Goal: Information Seeking & Learning: Check status

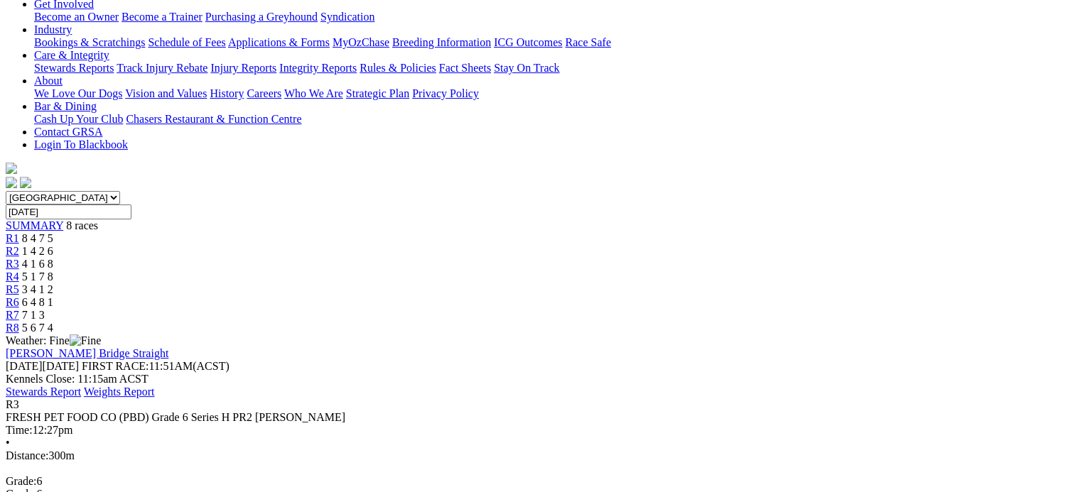
scroll to position [284, 0]
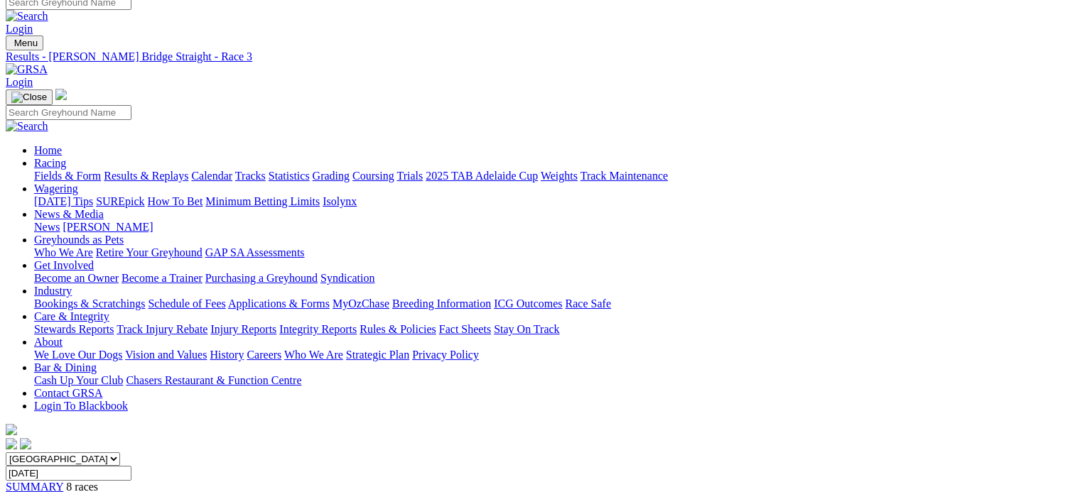
scroll to position [0, 0]
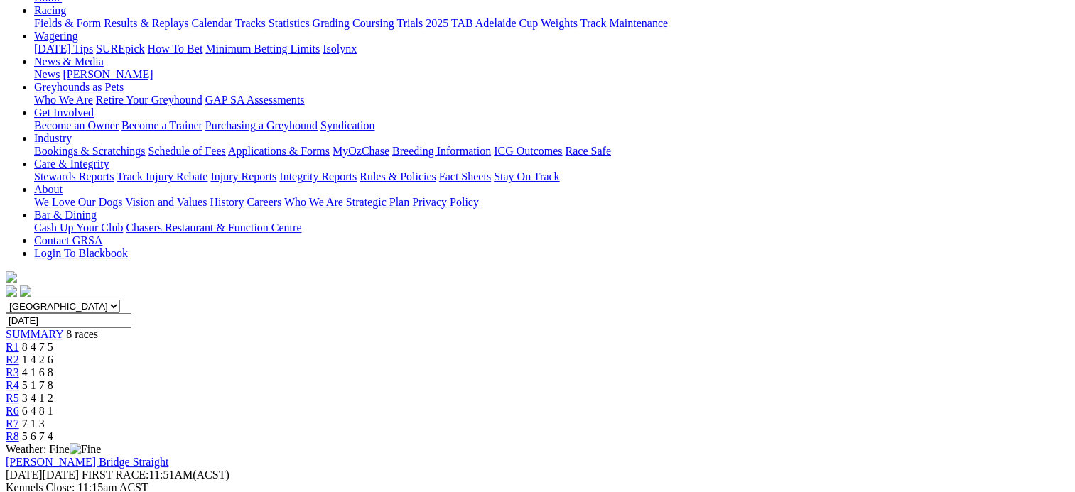
scroll to position [142, 0]
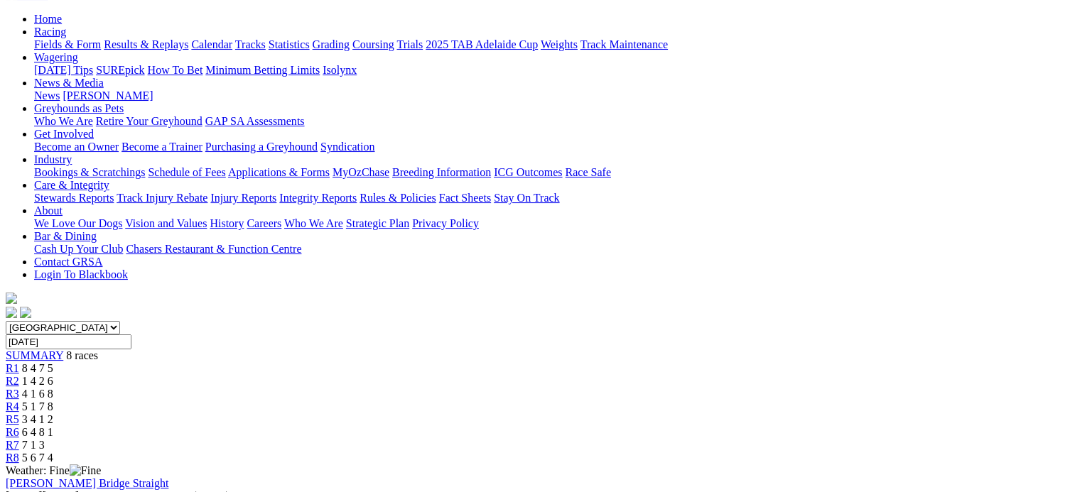
click at [19, 388] on span "R3" at bounding box center [12, 394] width 13 height 12
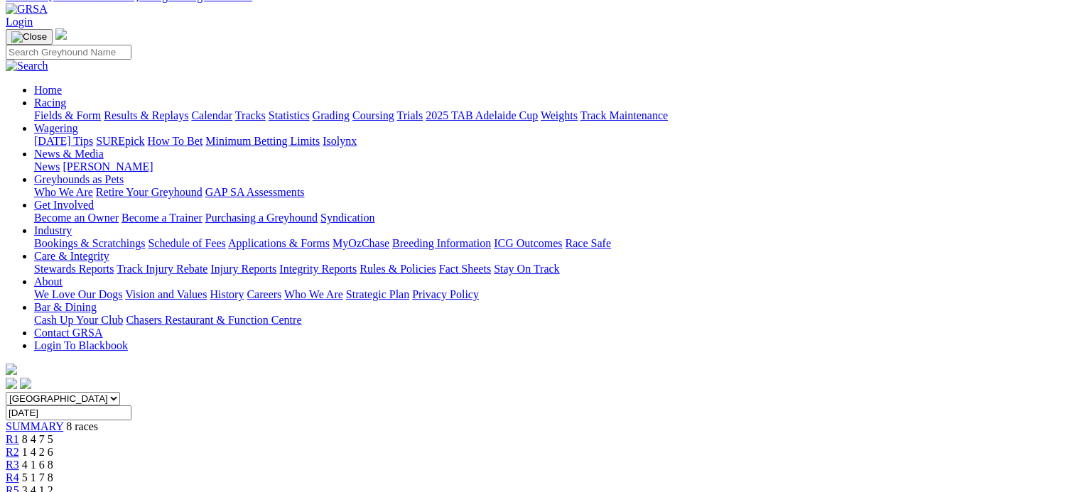
scroll to position [71, 0]
click at [53, 472] on span "5 1 7 8" at bounding box center [37, 478] width 31 height 12
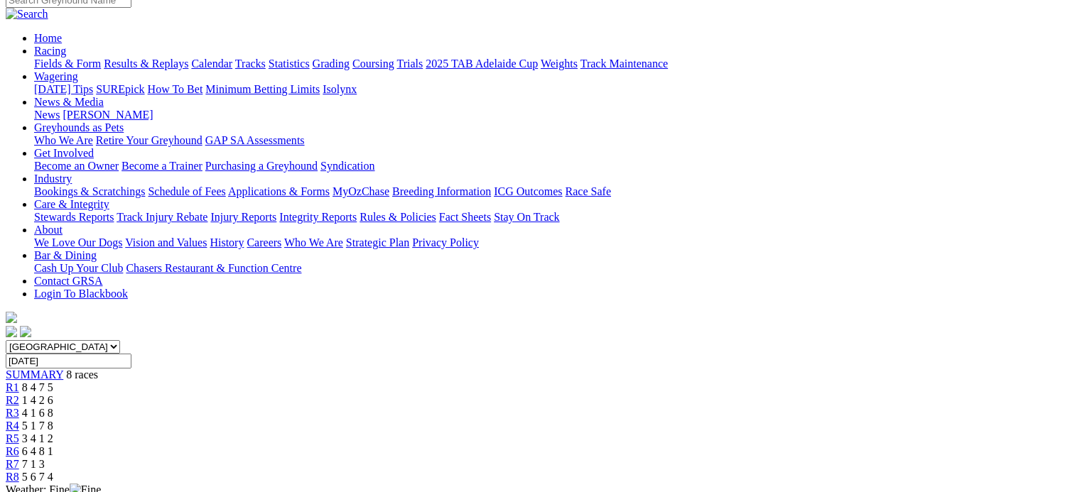
scroll to position [71, 0]
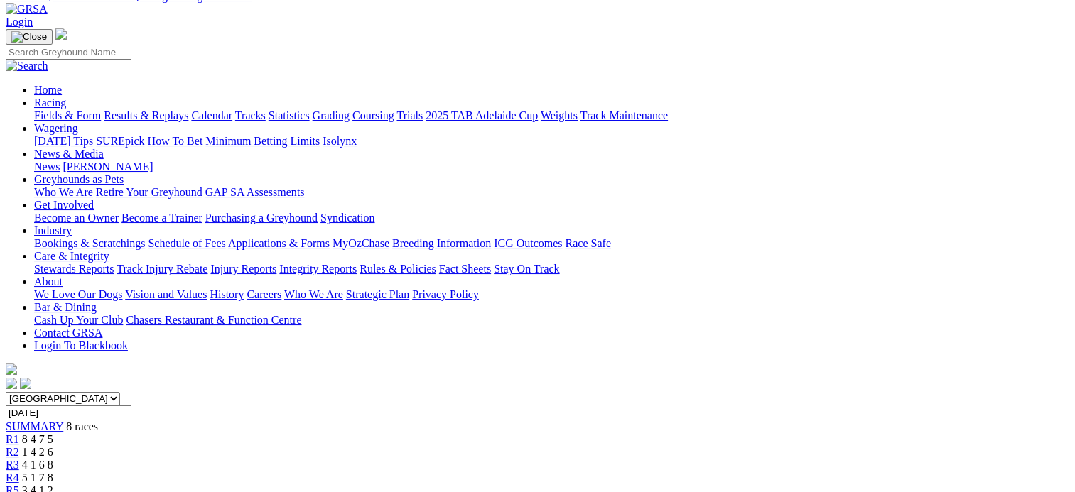
click at [19, 484] on span "R5" at bounding box center [12, 490] width 13 height 12
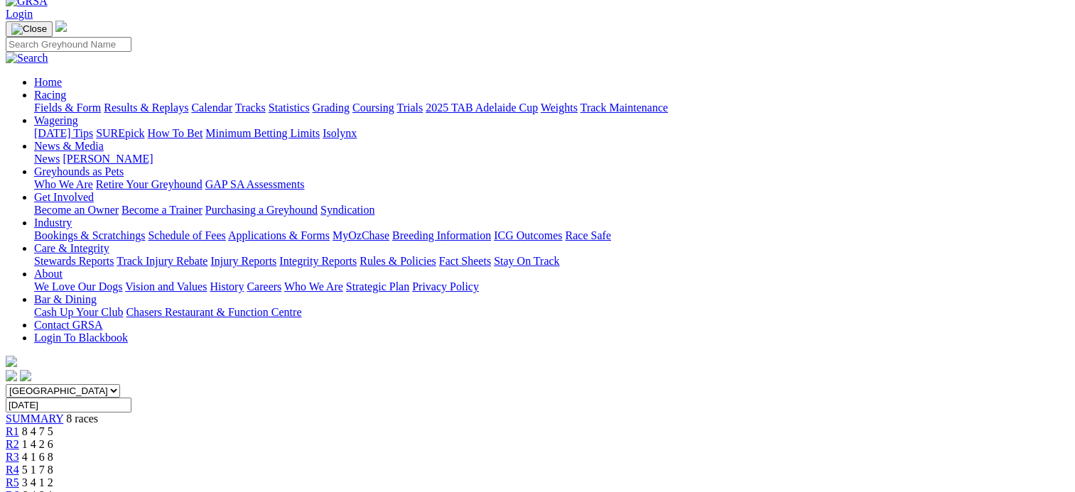
scroll to position [71, 0]
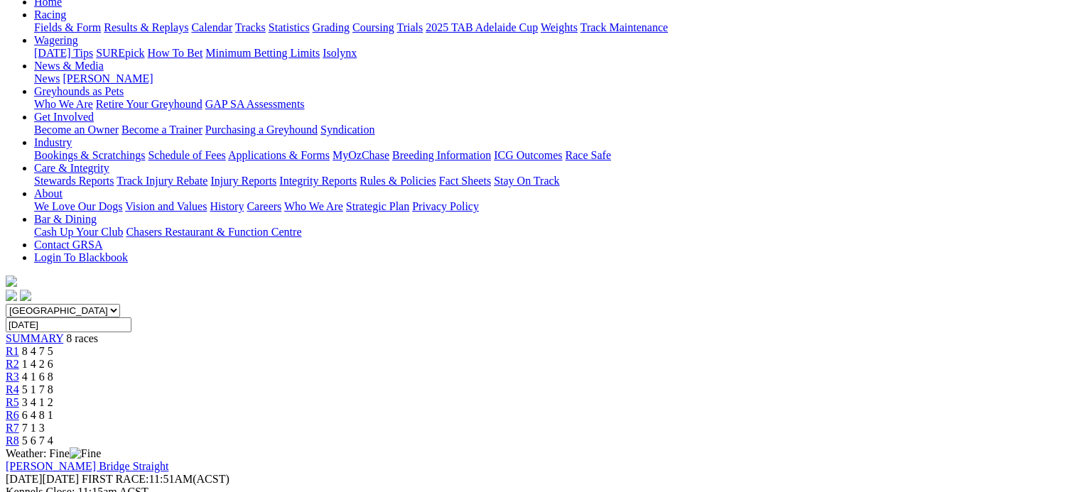
scroll to position [142, 0]
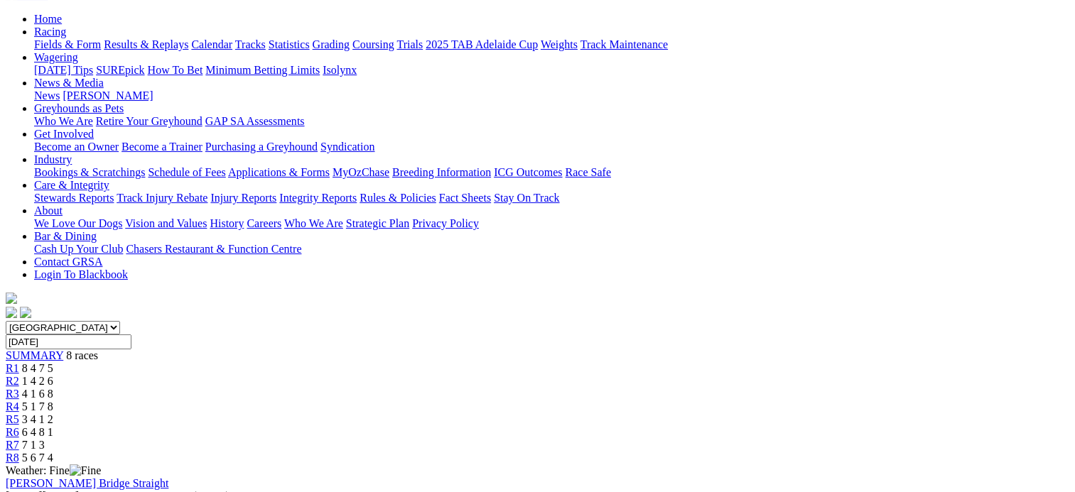
click at [45, 439] on span "7 1 3" at bounding box center [33, 445] width 23 height 12
